Goal: Navigation & Orientation: Find specific page/section

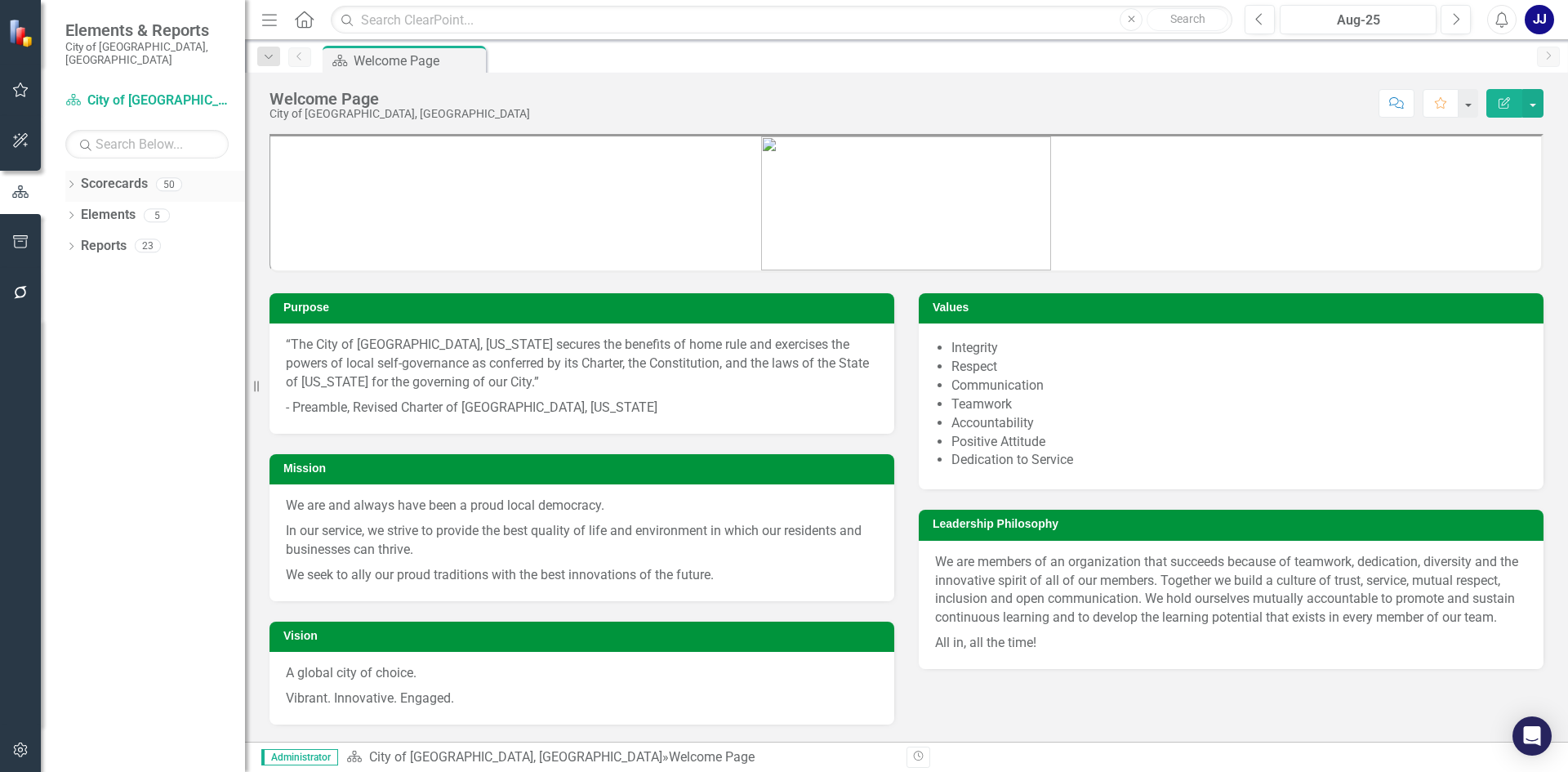
click at [76, 181] on icon "Dropdown" at bounding box center [72, 185] width 12 height 9
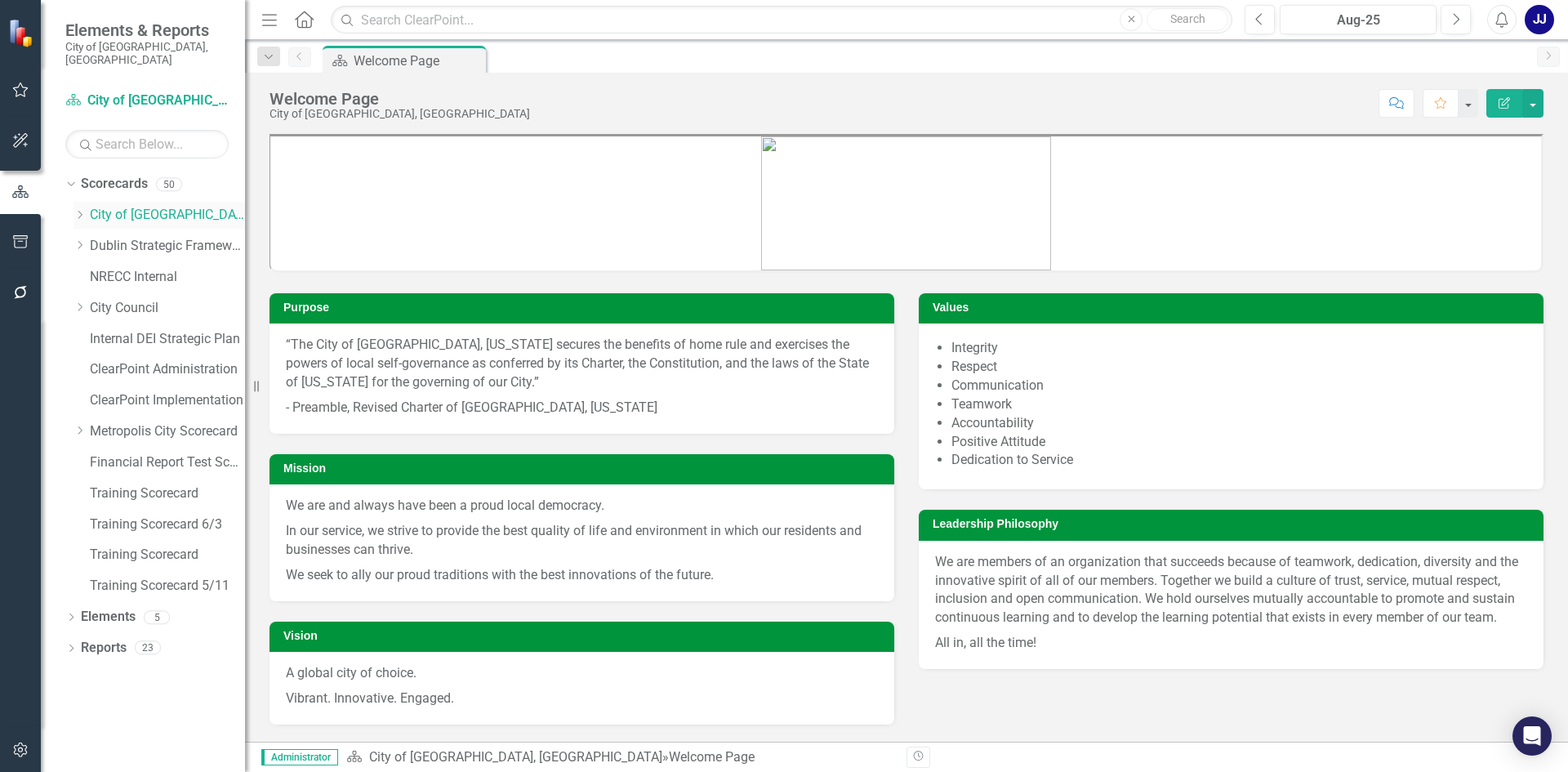
click at [110, 206] on link "City of [GEOGRAPHIC_DATA], [GEOGRAPHIC_DATA]" at bounding box center [168, 215] width 155 height 19
click at [81, 210] on icon "Dropdown" at bounding box center [79, 215] width 13 height 10
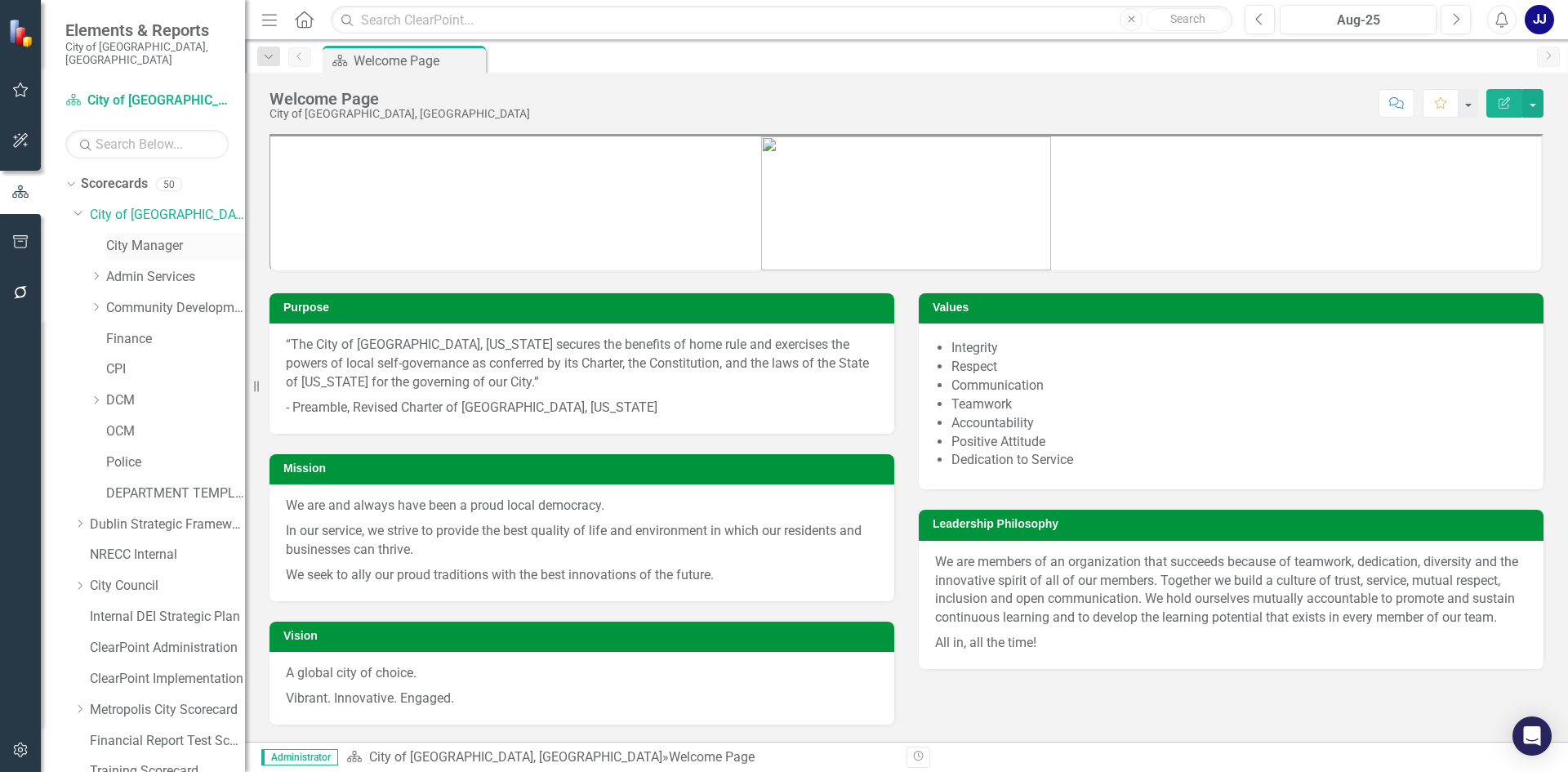
click at [146, 237] on link "City Manager" at bounding box center [175, 246] width 139 height 19
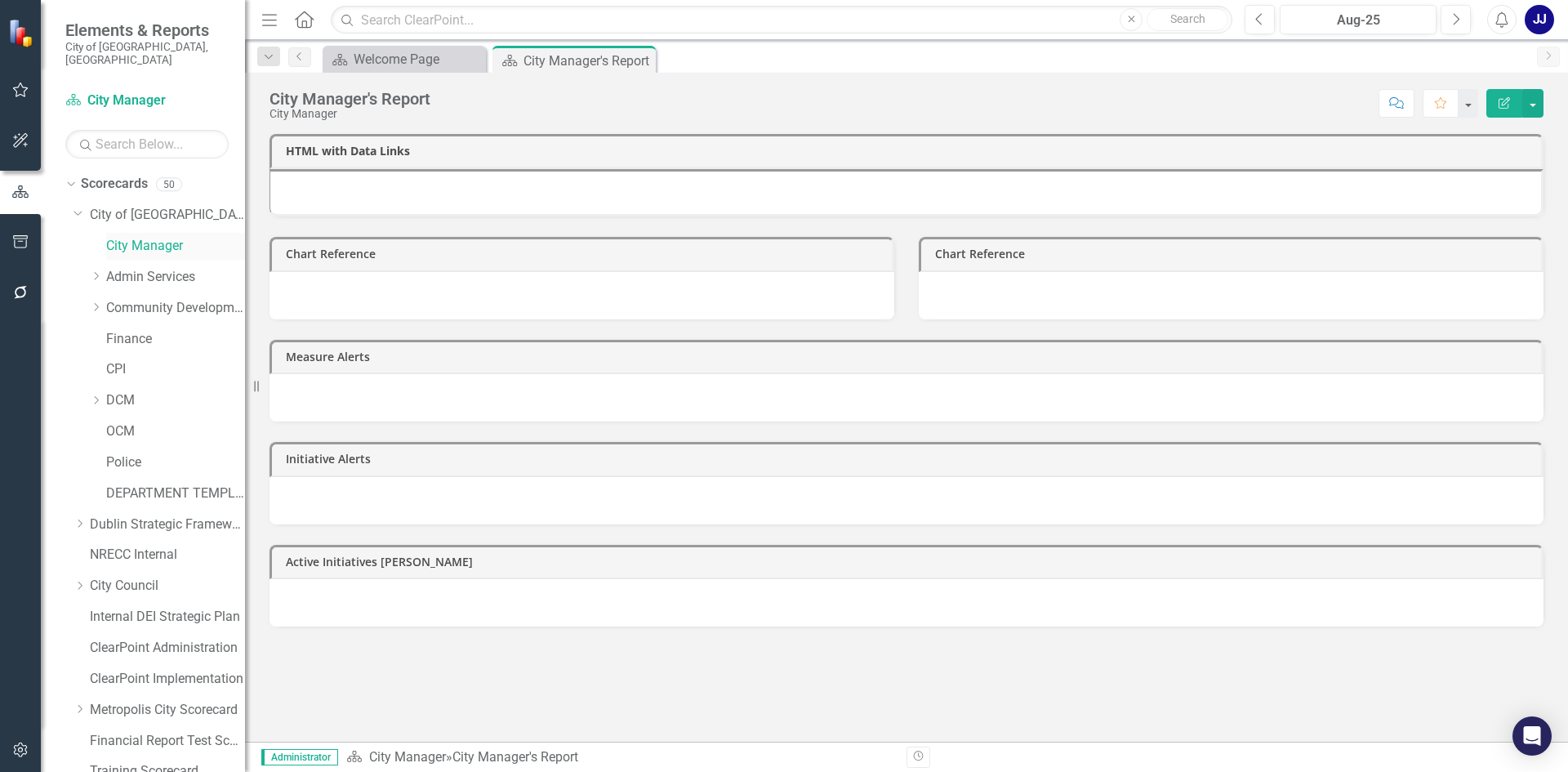
click at [118, 237] on link "City Manager" at bounding box center [175, 246] width 139 height 19
click at [172, 206] on link "City of [GEOGRAPHIC_DATA], [GEOGRAPHIC_DATA]" at bounding box center [168, 215] width 155 height 19
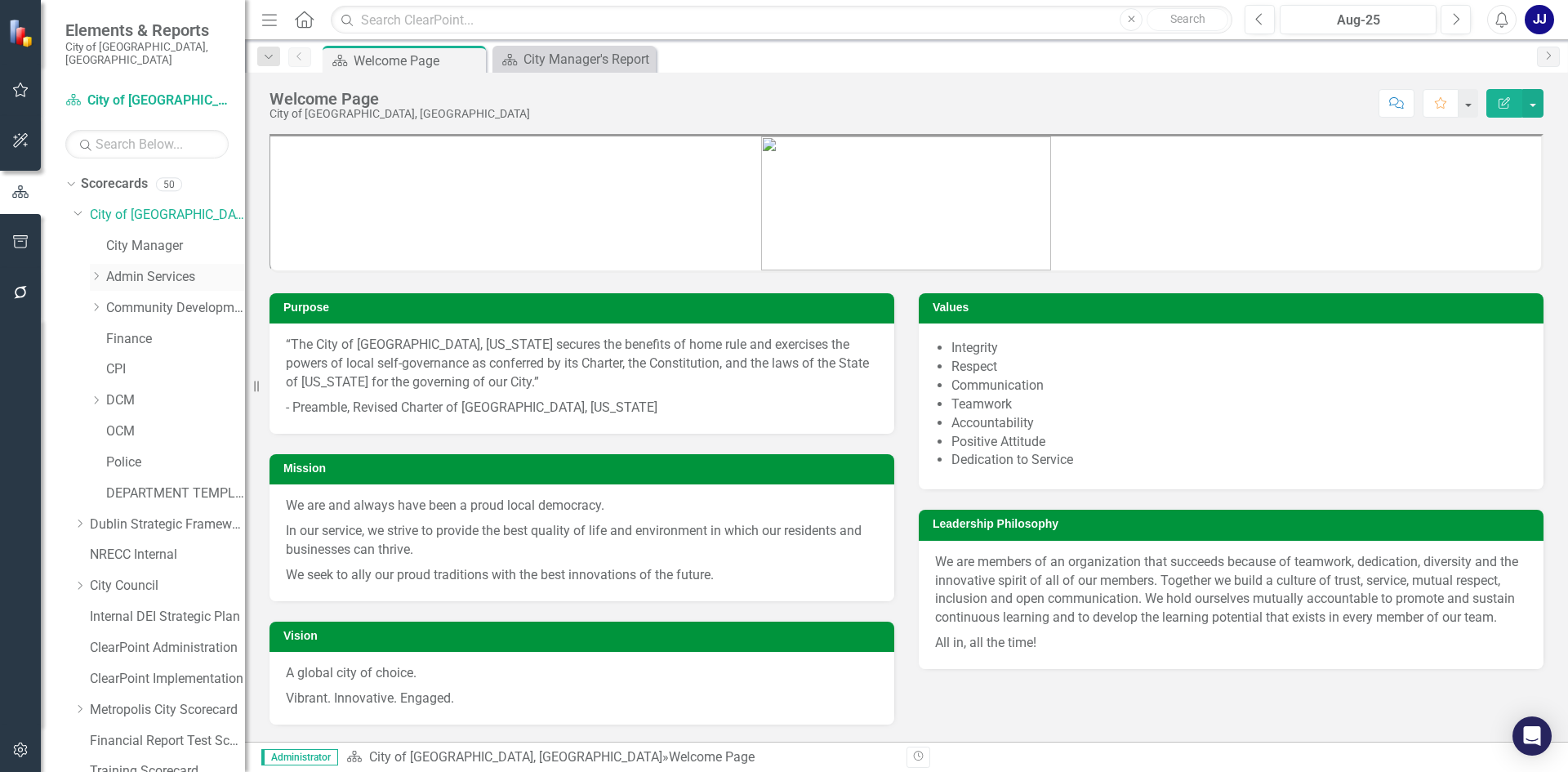
click at [100, 271] on icon "Dropdown" at bounding box center [96, 276] width 13 height 10
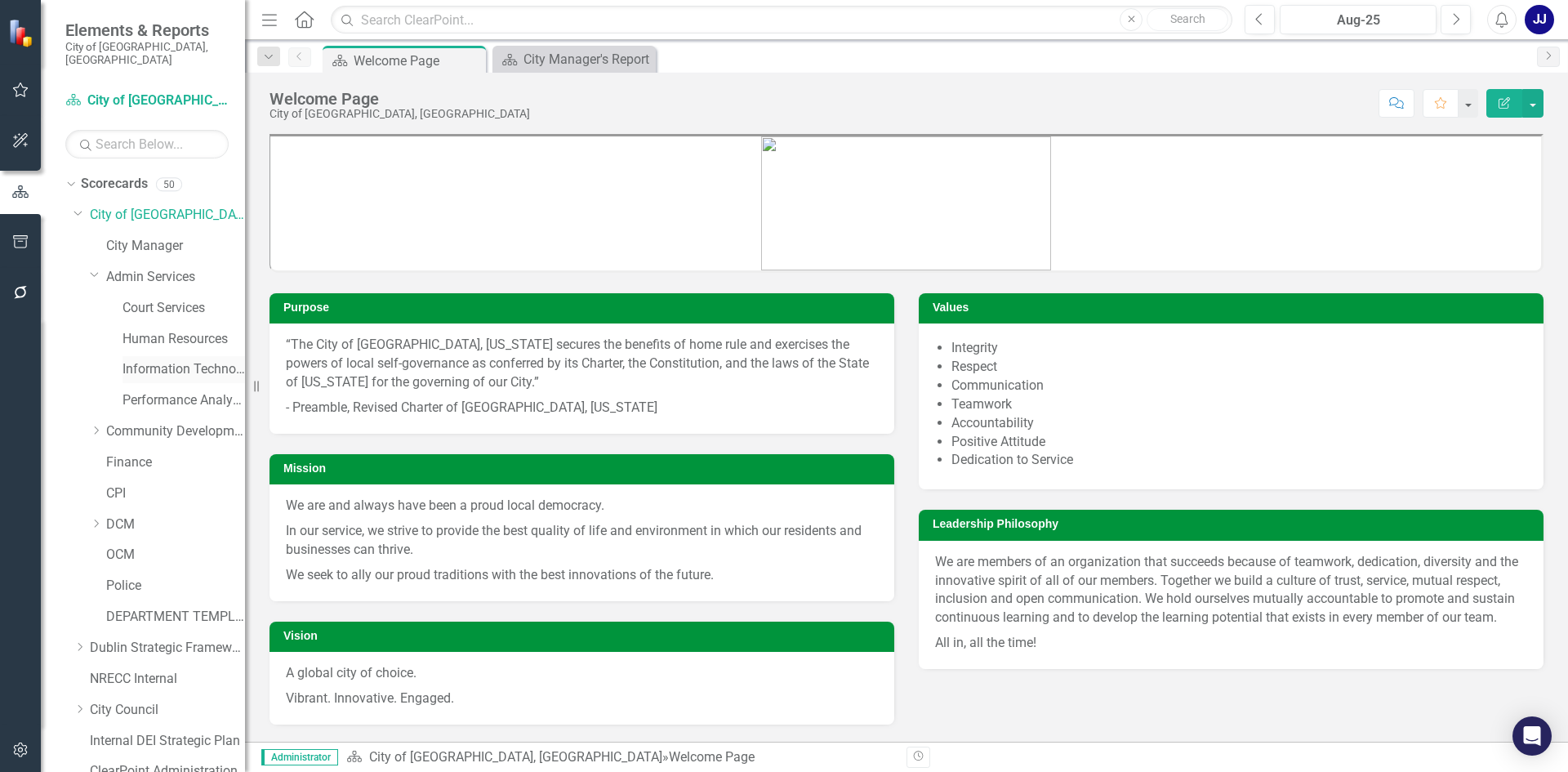
click at [190, 361] on link "Information Technology" at bounding box center [183, 369] width 122 height 19
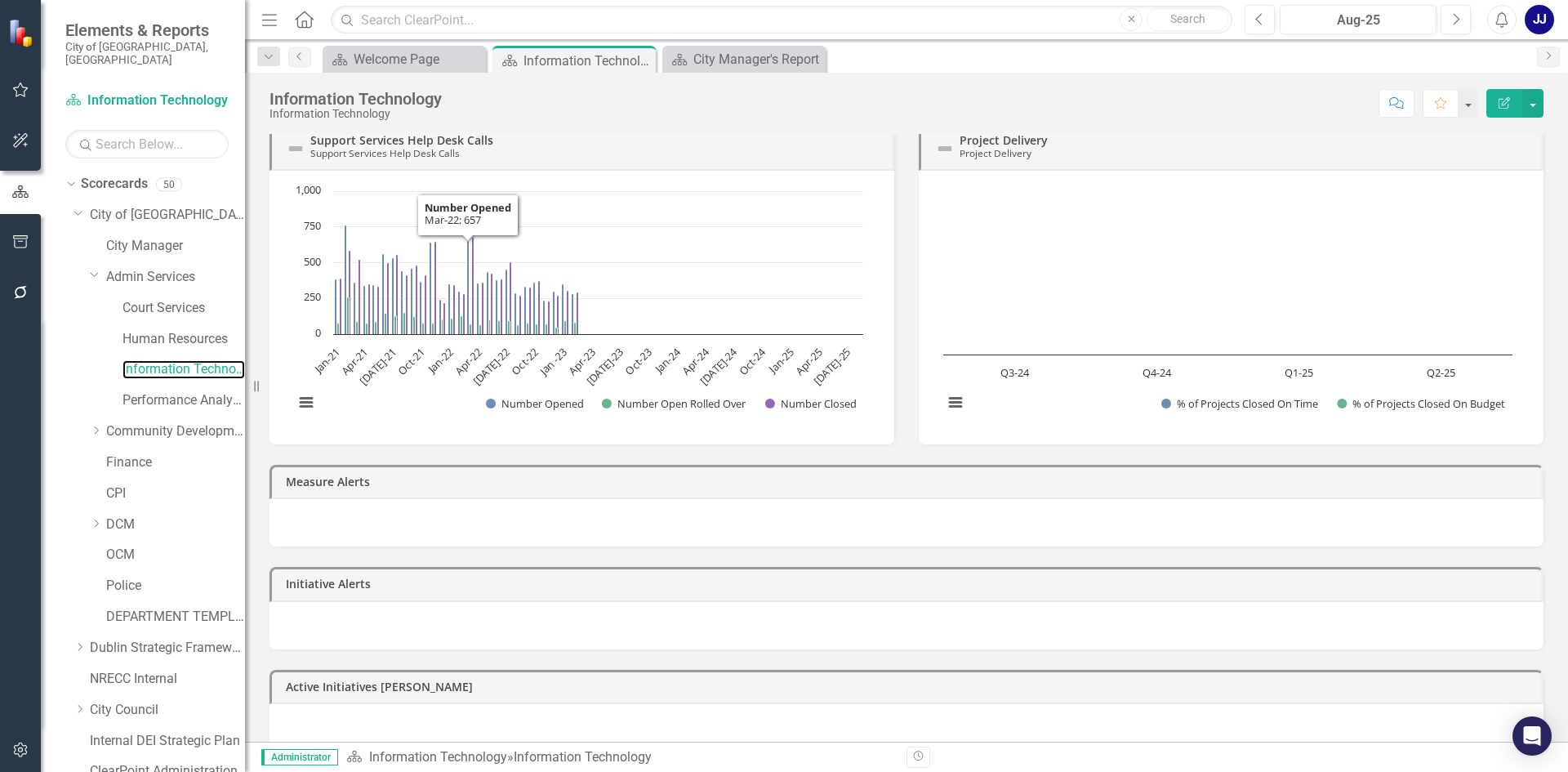
scroll to position [164, 0]
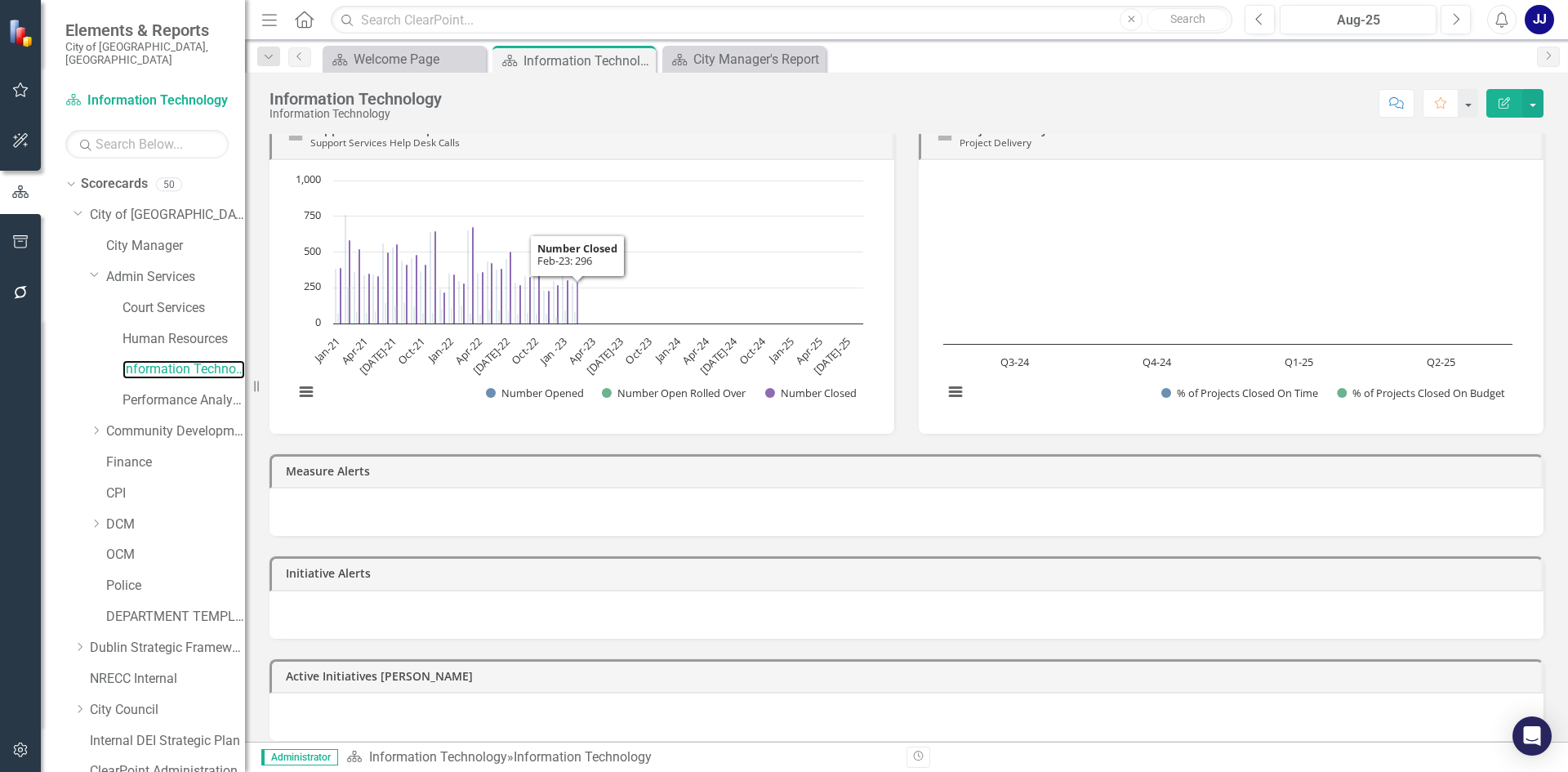
click at [578, 316] on icon "Feb-23, 296. Number Closed." at bounding box center [577, 302] width 3 height 42
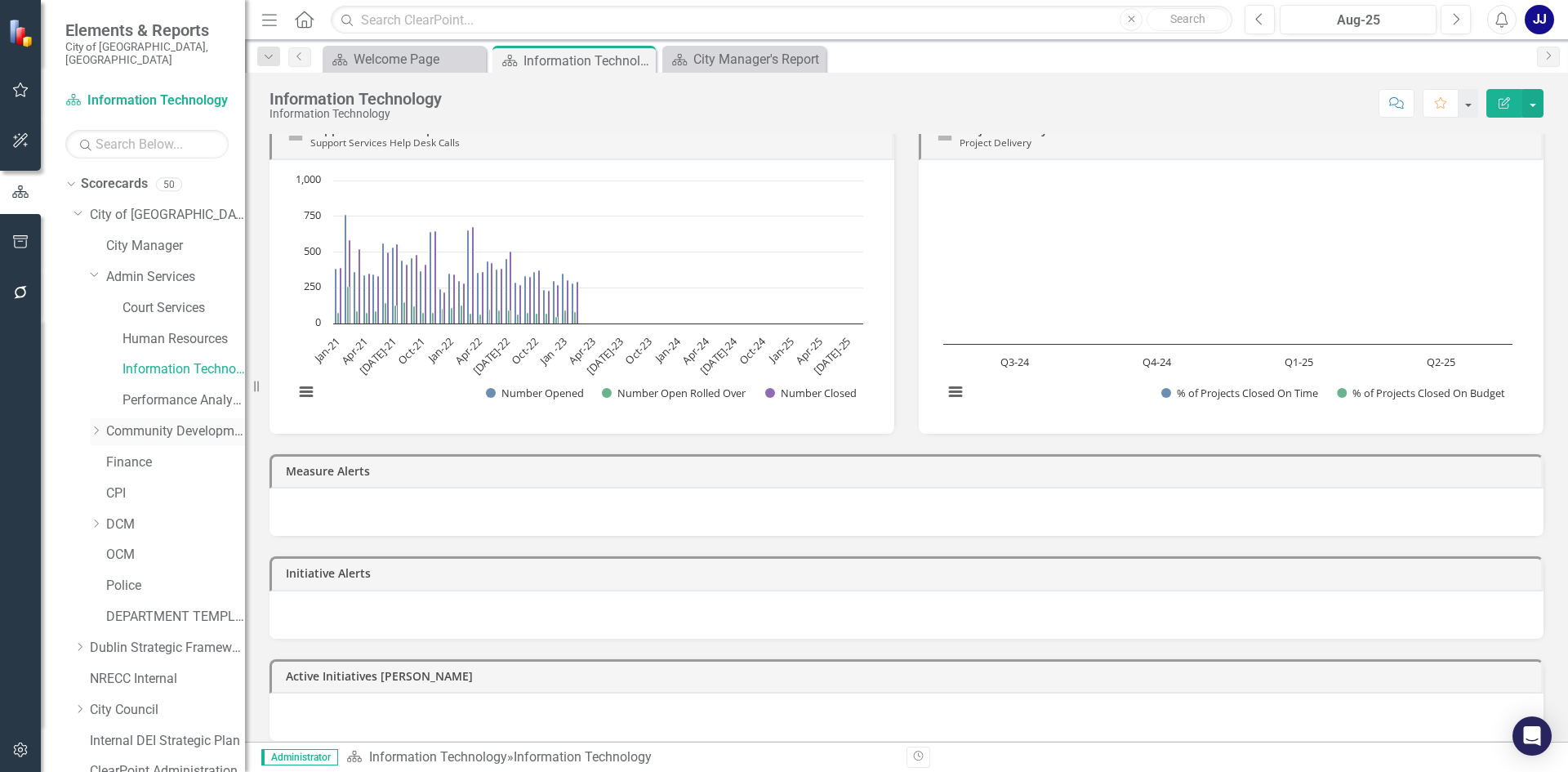
drag, startPoint x: 197, startPoint y: 399, endPoint x: 192, endPoint y: 407, distance: 9.4
click at [194, 405] on div "Dropdown City of Dublin, OH City Manager Dropdown Admin Services Court Services…" at bounding box center [159, 603] width 172 height 803
click at [106, 424] on div "Dropdown" at bounding box center [98, 431] width 17 height 14
click at [183, 454] on link "Building Standards" at bounding box center [183, 462] width 122 height 19
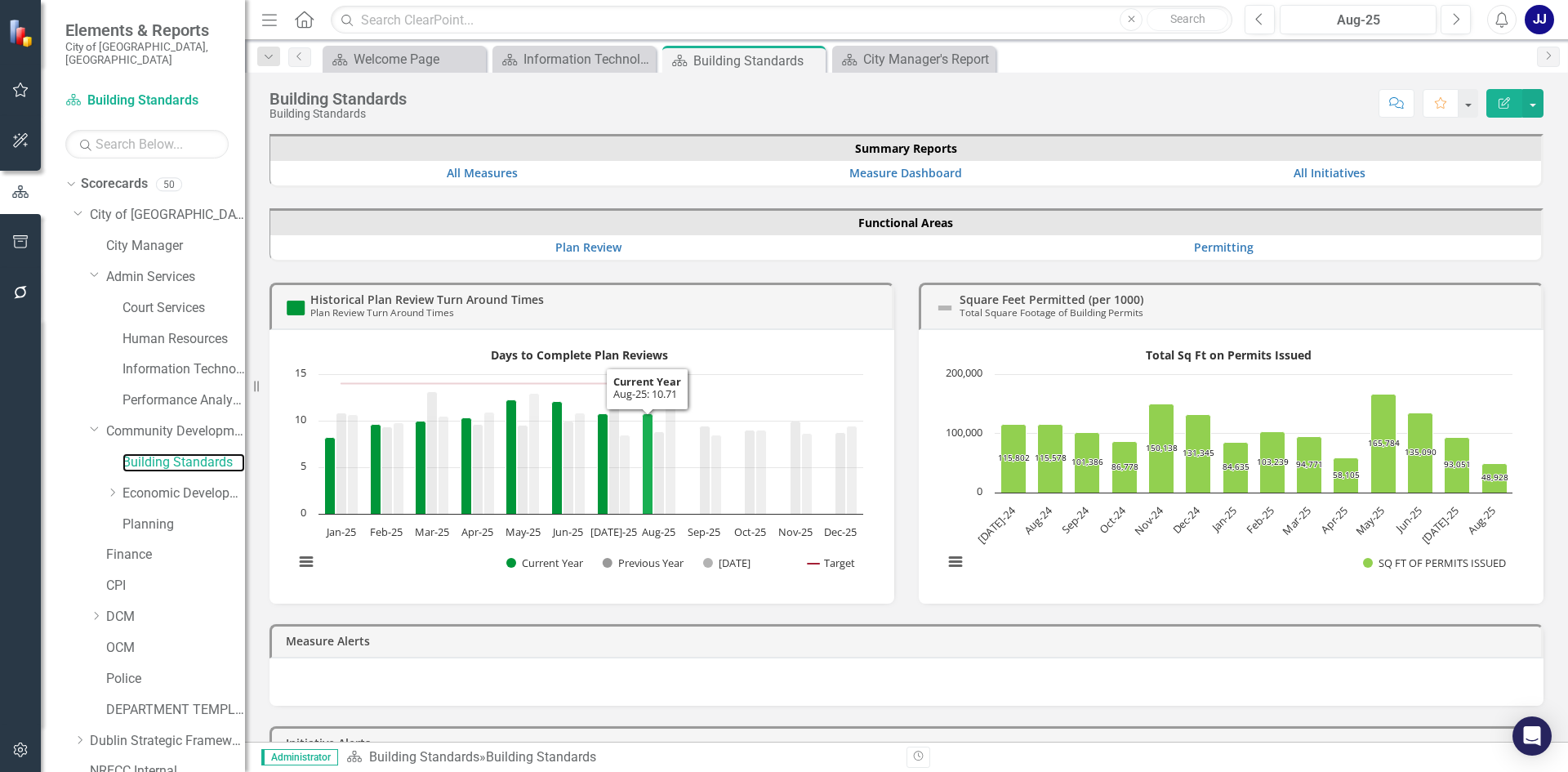
click at [646, 467] on icon "Aug-25, 10.71. Current Year." at bounding box center [648, 463] width 11 height 101
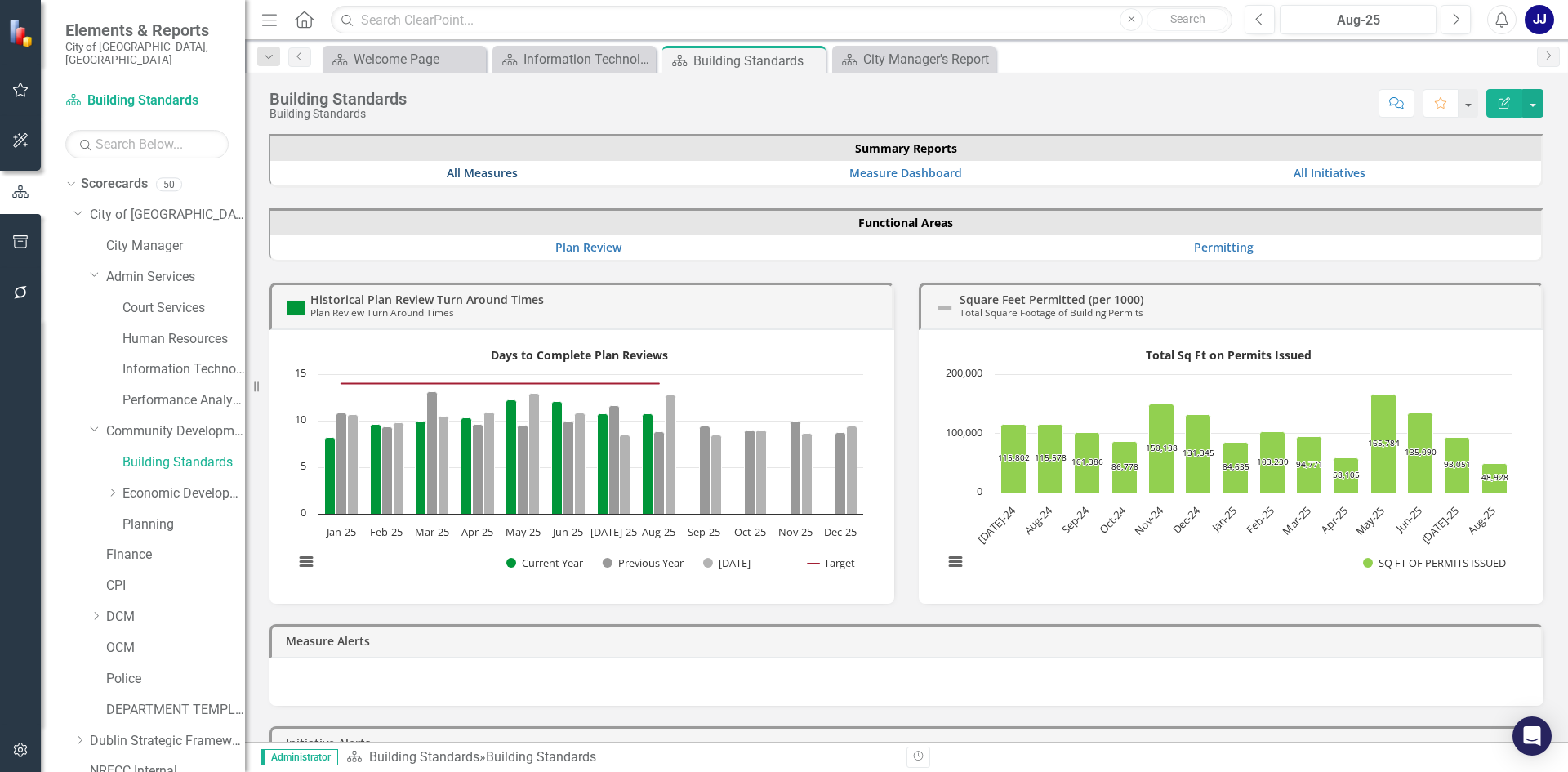
click at [468, 171] on link "All Measures" at bounding box center [482, 172] width 72 height 16
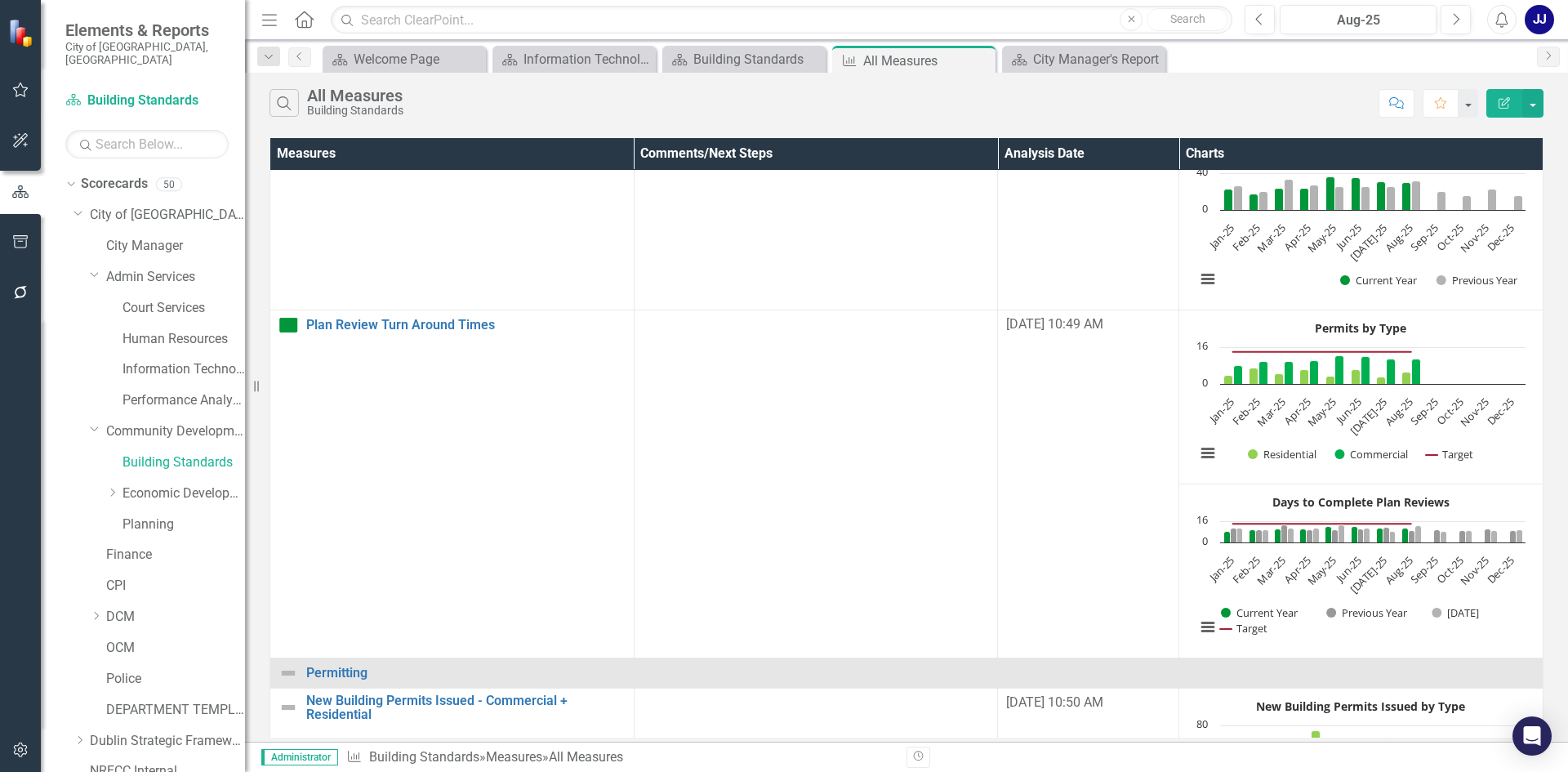
scroll to position [423, 0]
